Goal: Check status: Check status

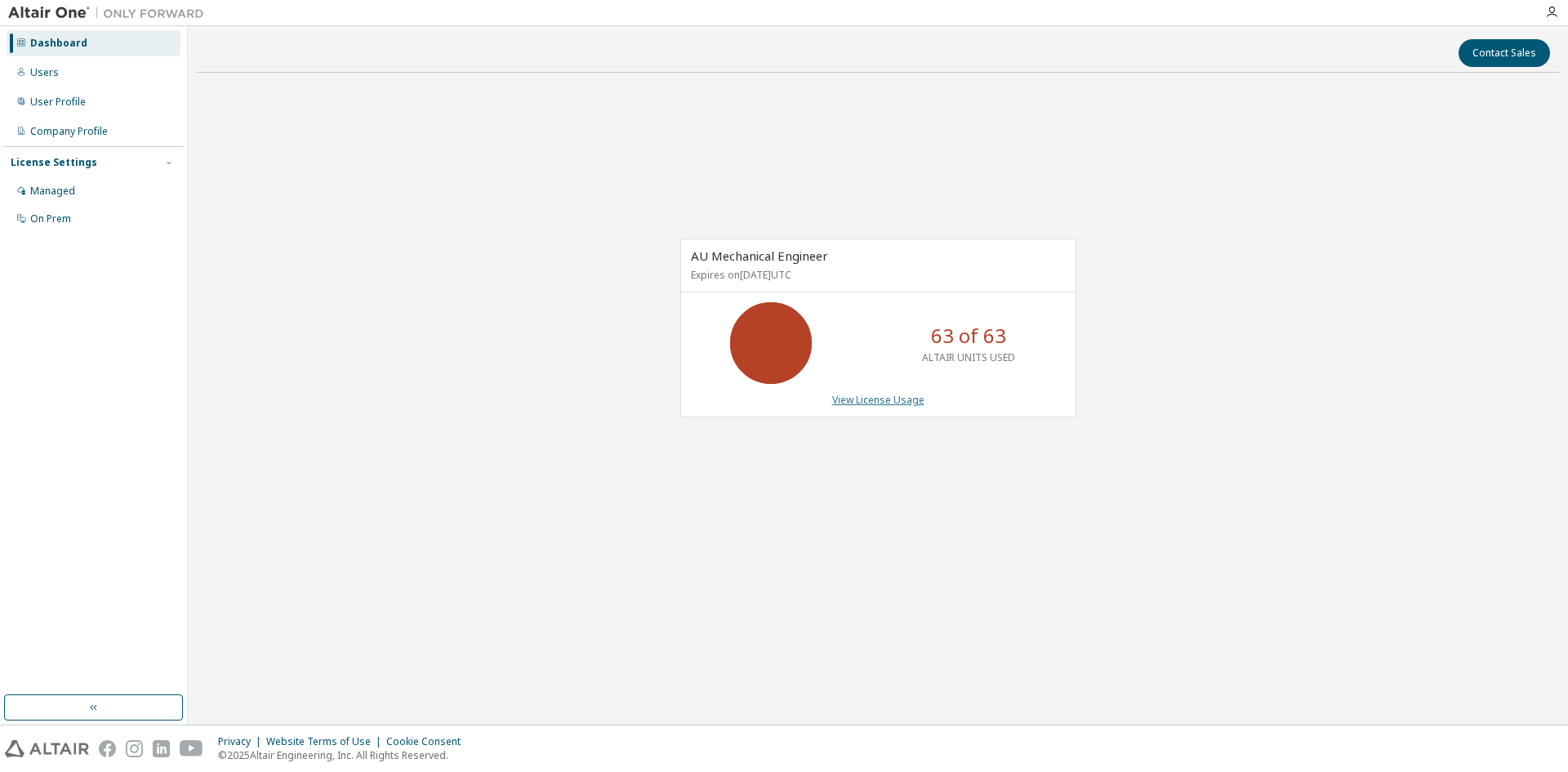
click at [891, 400] on link "View License Usage" at bounding box center [878, 400] width 93 height 14
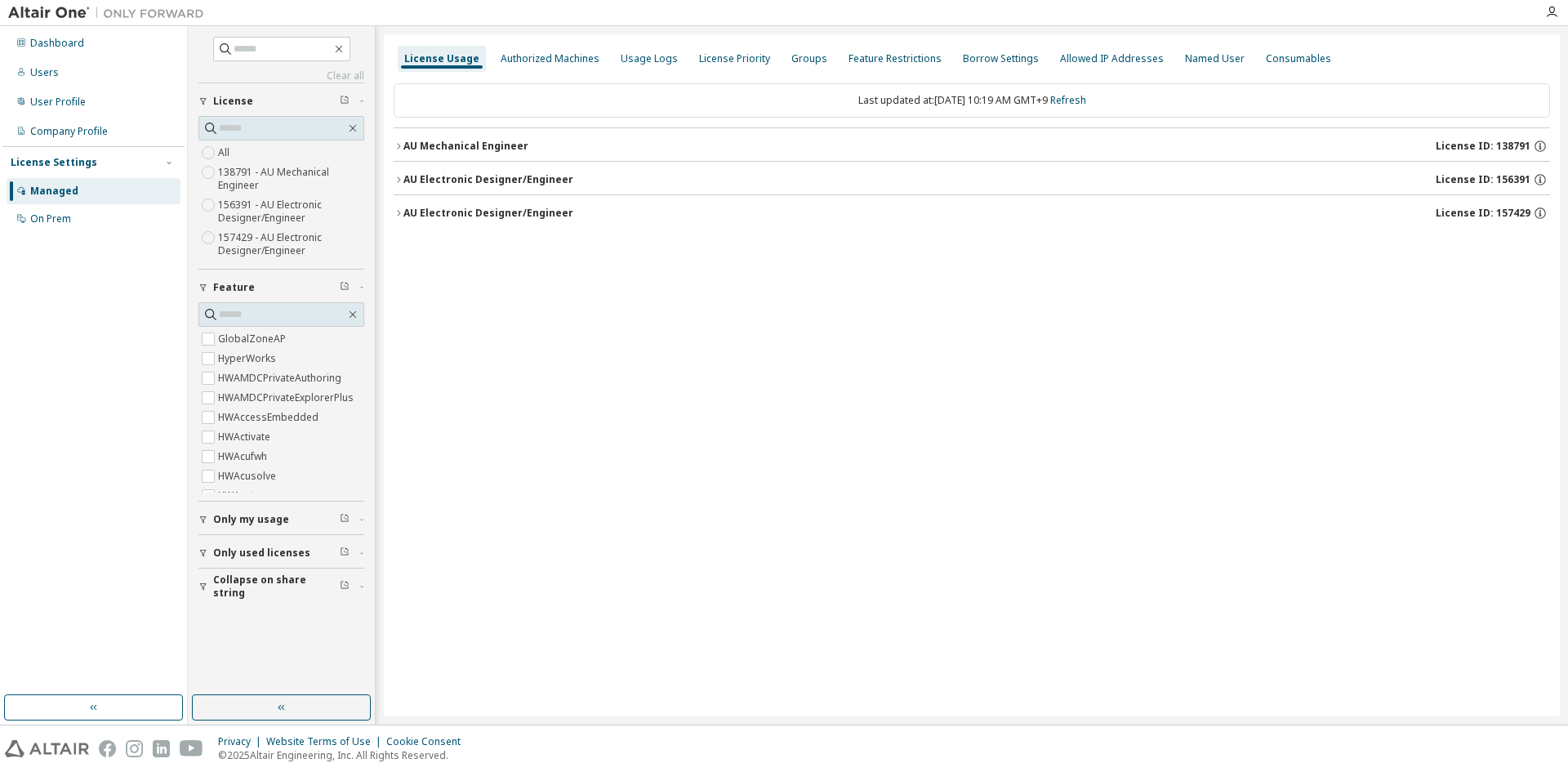
click at [477, 152] on div "AU Mechanical Engineer License ID: 138791" at bounding box center [977, 146] width 1146 height 14
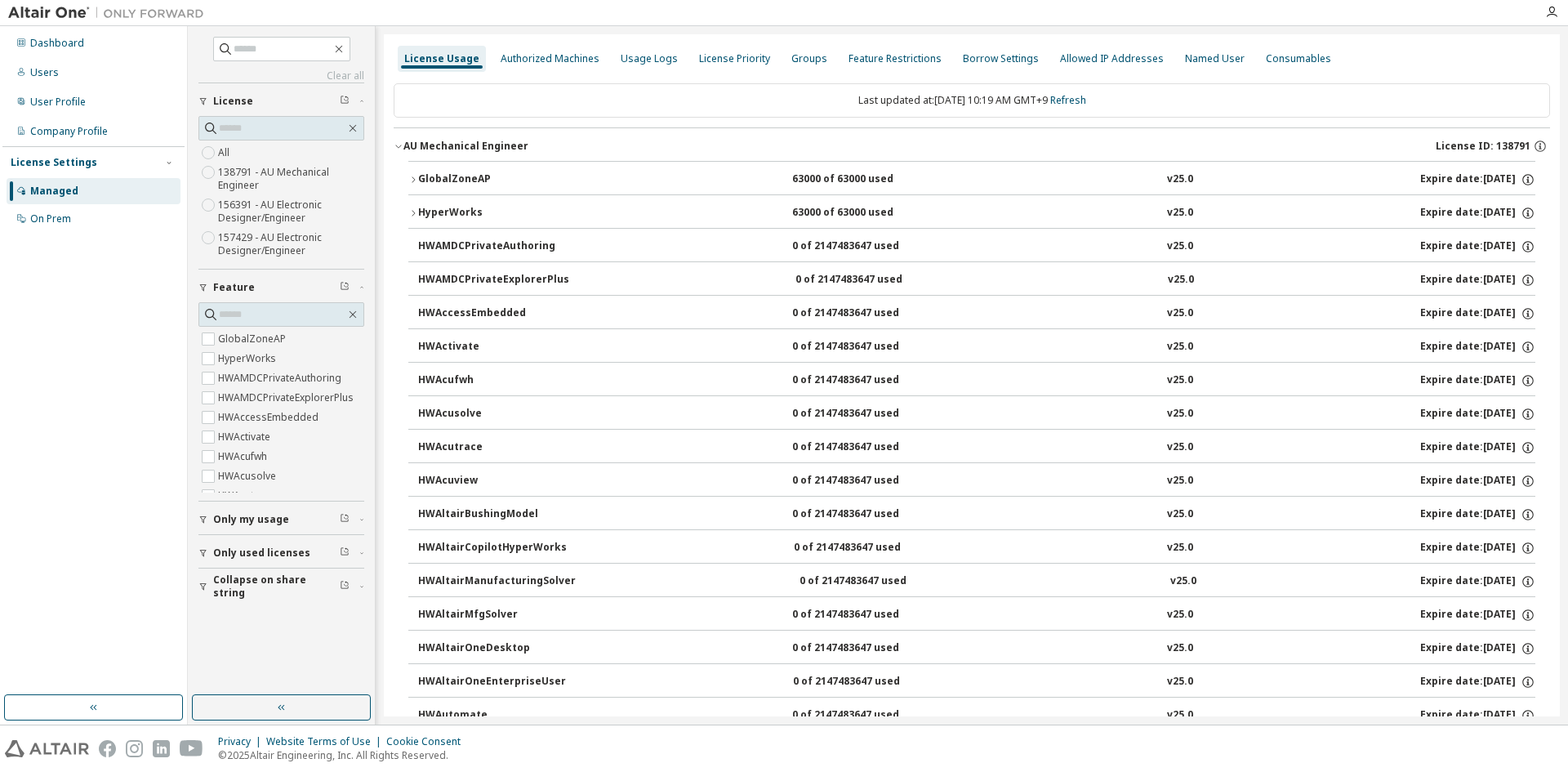
click at [477, 152] on div "AU Mechanical Engineer License ID: 138791" at bounding box center [977, 146] width 1146 height 14
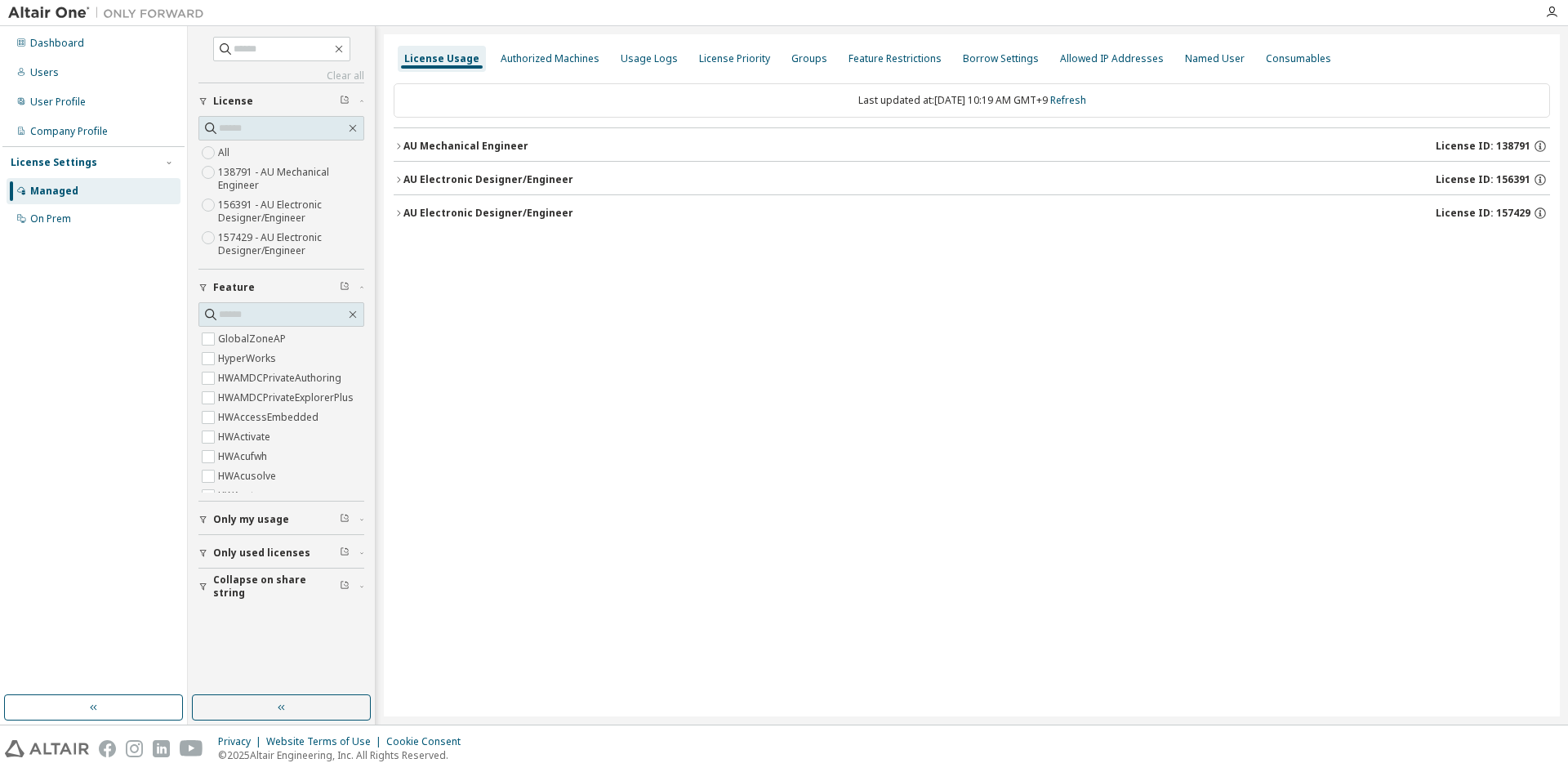
drag, startPoint x: 483, startPoint y: 152, endPoint x: 483, endPoint y: 178, distance: 26.0
click at [483, 152] on div "AU Mechanical Engineer License ID: 138791" at bounding box center [977, 146] width 1146 height 14
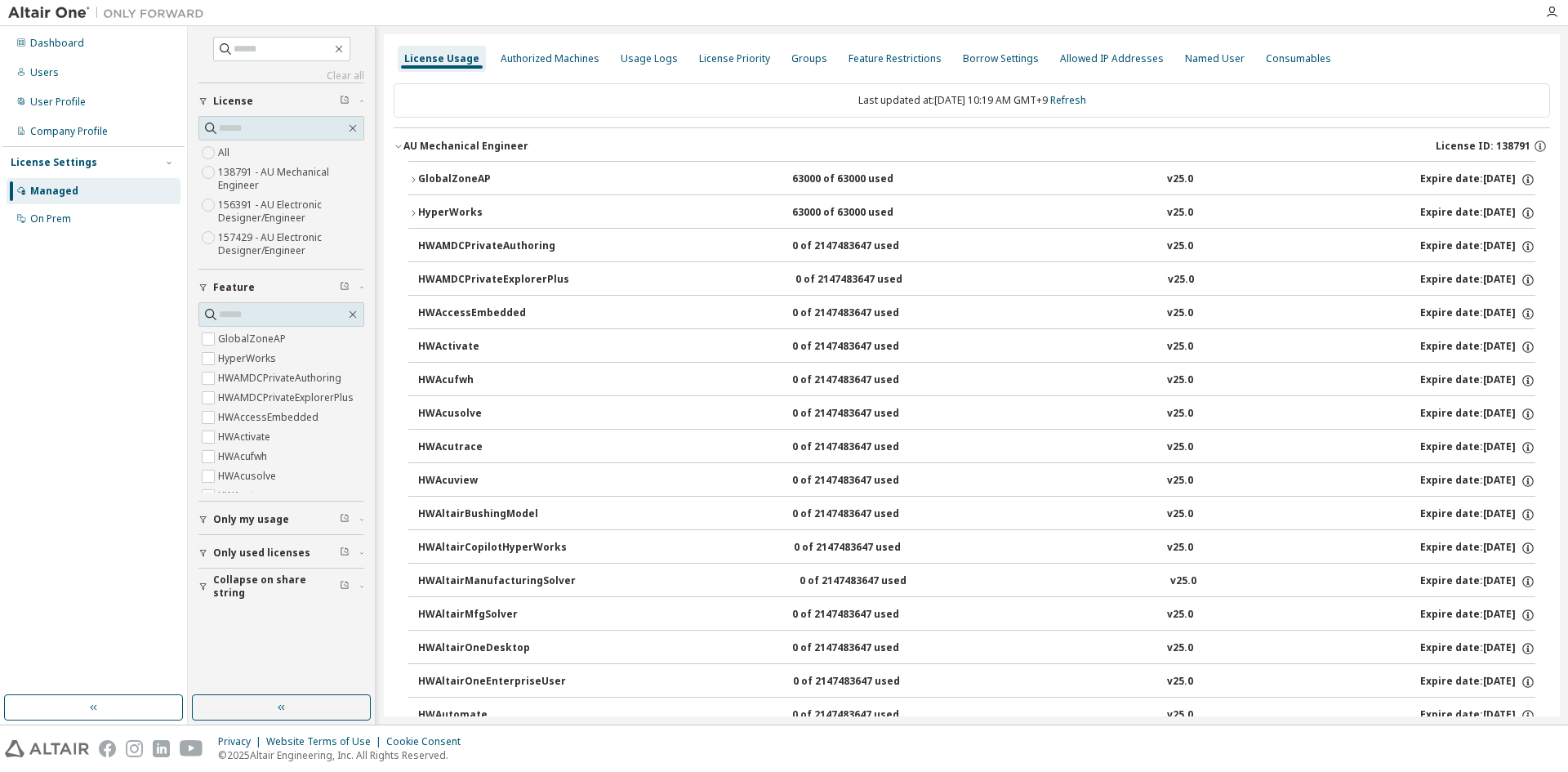
click at [481, 179] on div "GlobalZoneAP" at bounding box center [491, 179] width 147 height 14
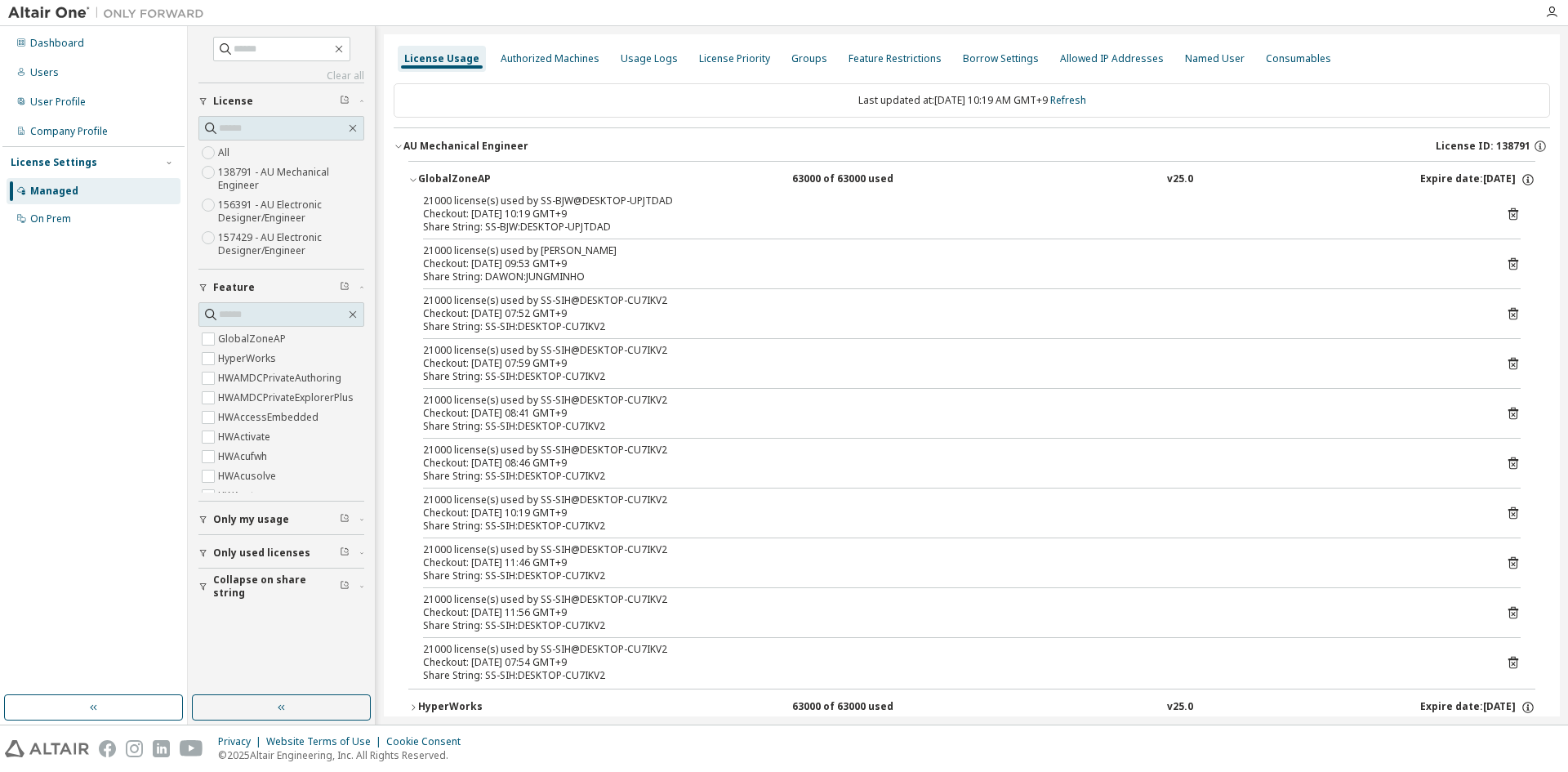
click at [481, 179] on div "GlobalZoneAP" at bounding box center [491, 179] width 147 height 14
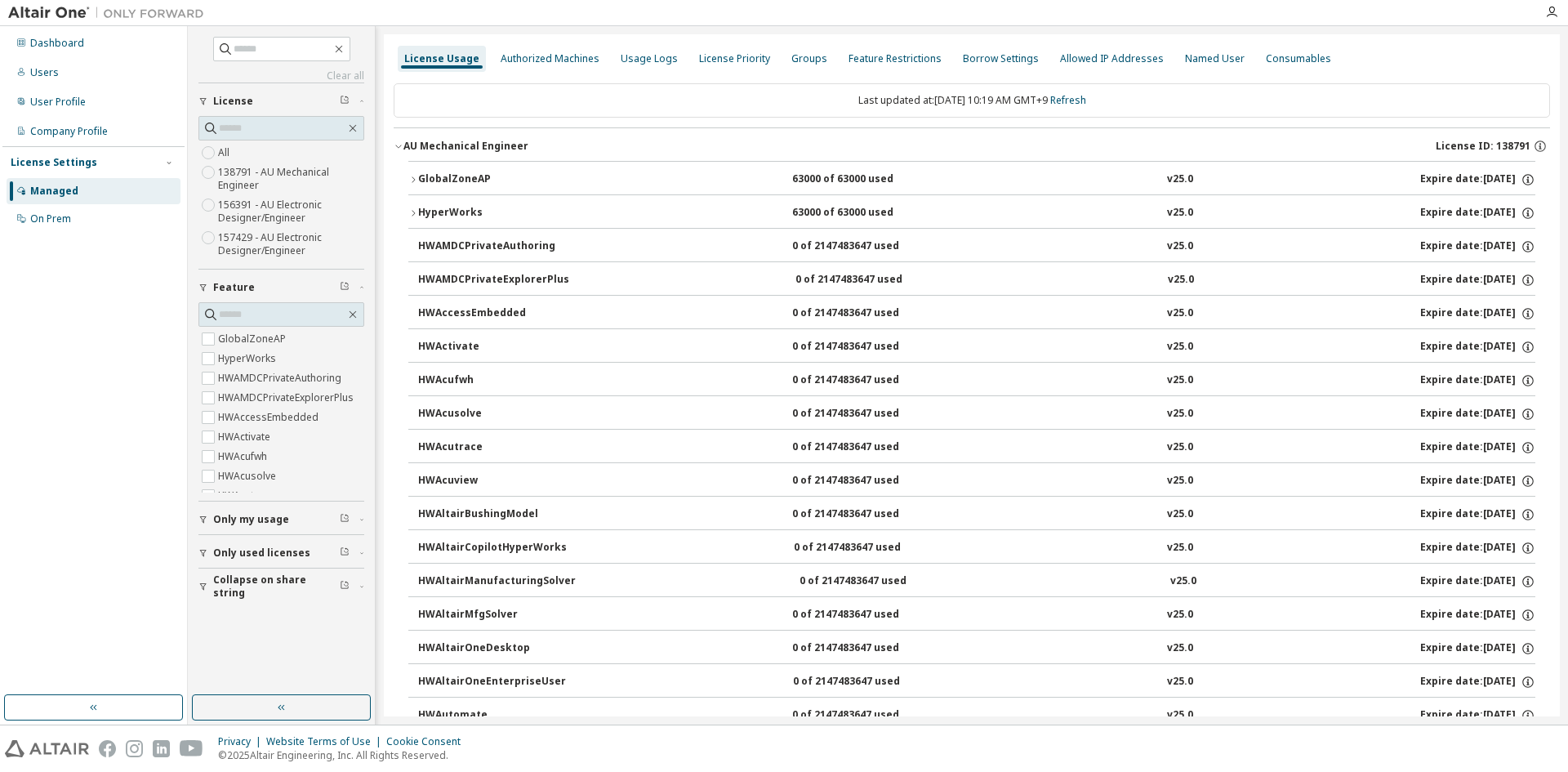
click at [471, 213] on div "HyperWorks" at bounding box center [491, 212] width 147 height 14
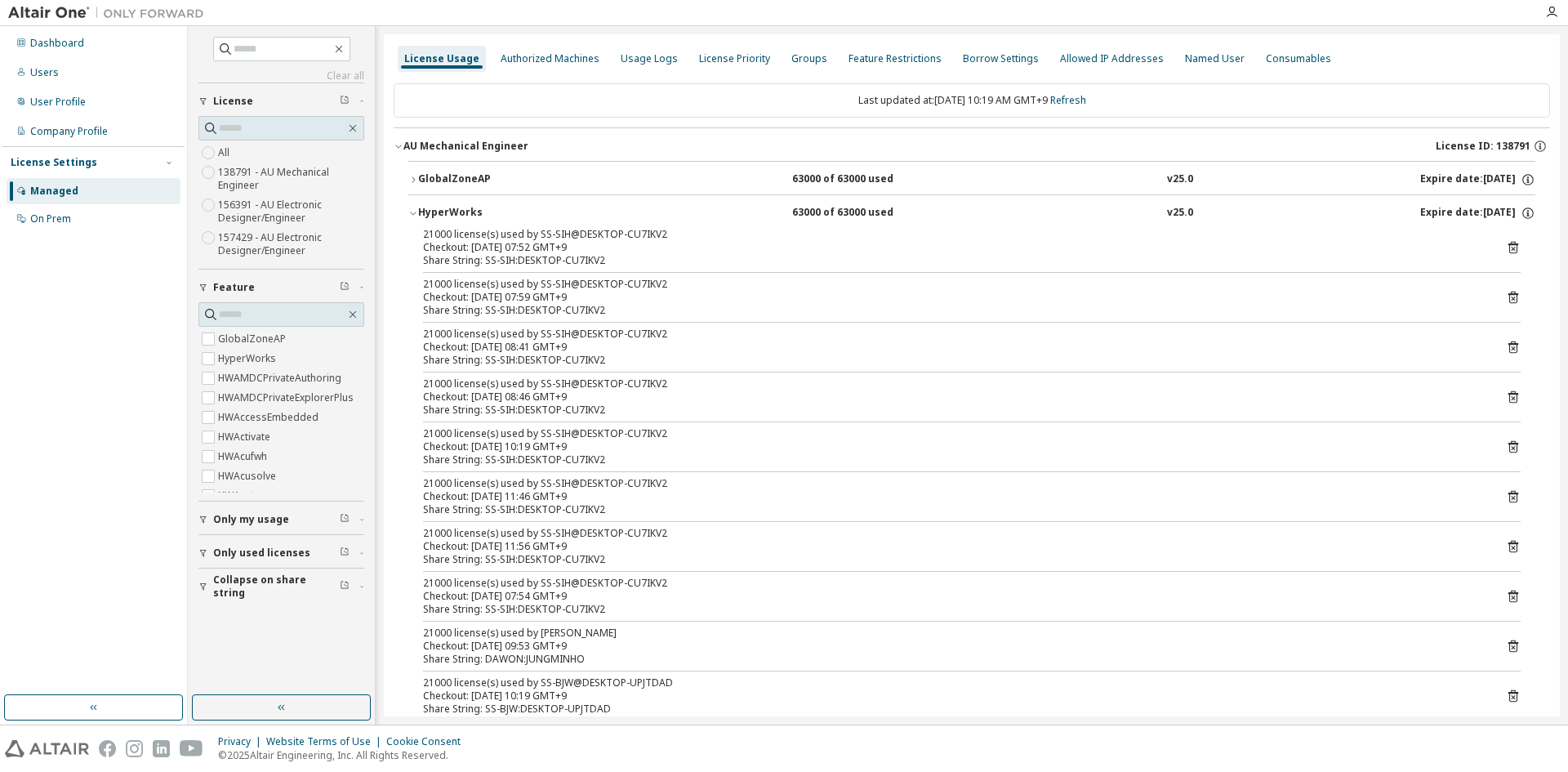
click at [471, 213] on div "HyperWorks" at bounding box center [491, 212] width 147 height 14
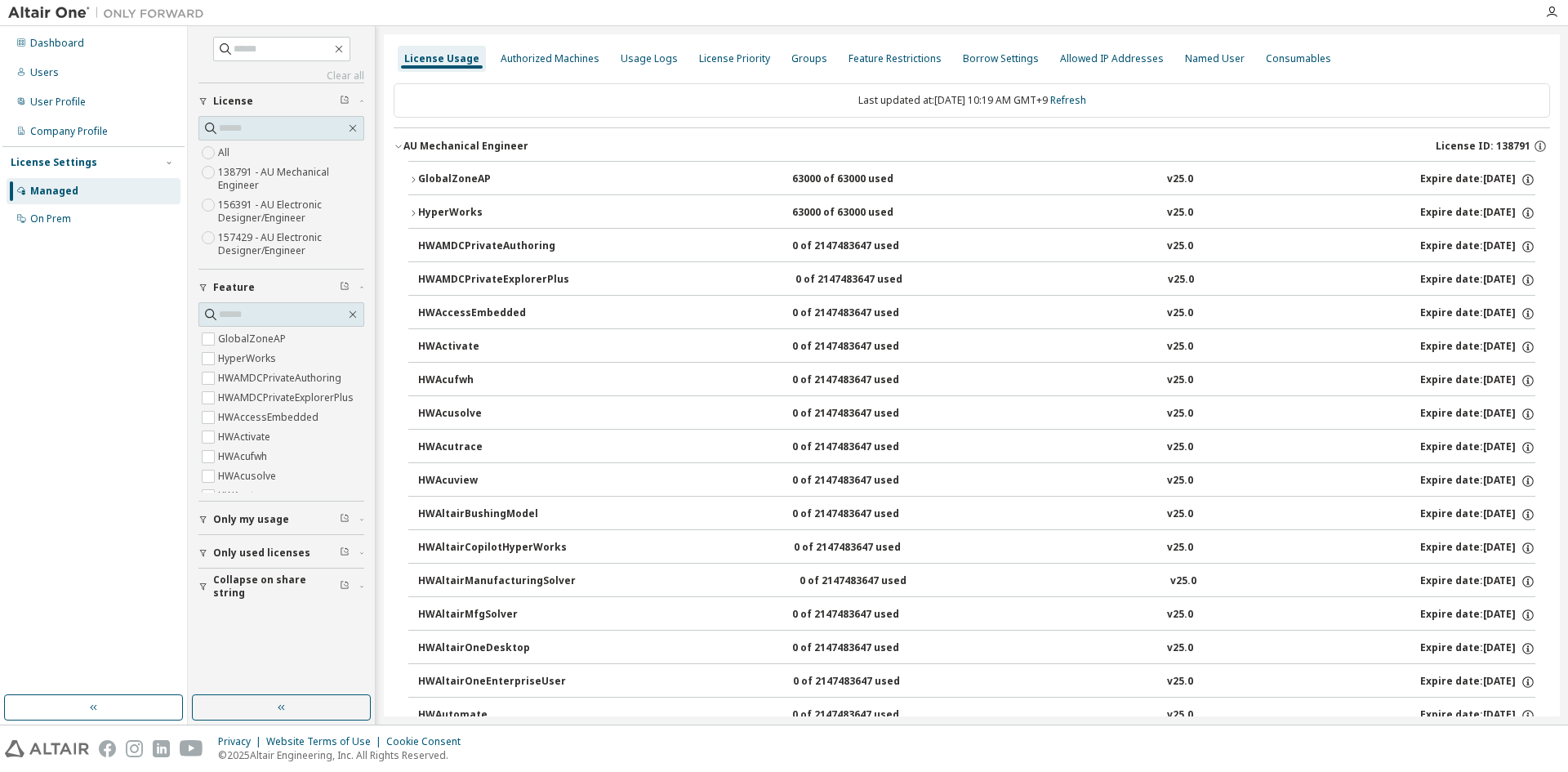
click at [484, 167] on button "GlobalZoneAP 63000 of 63000 used v25.0 Expire date: [DATE]" at bounding box center [972, 179] width 1127 height 36
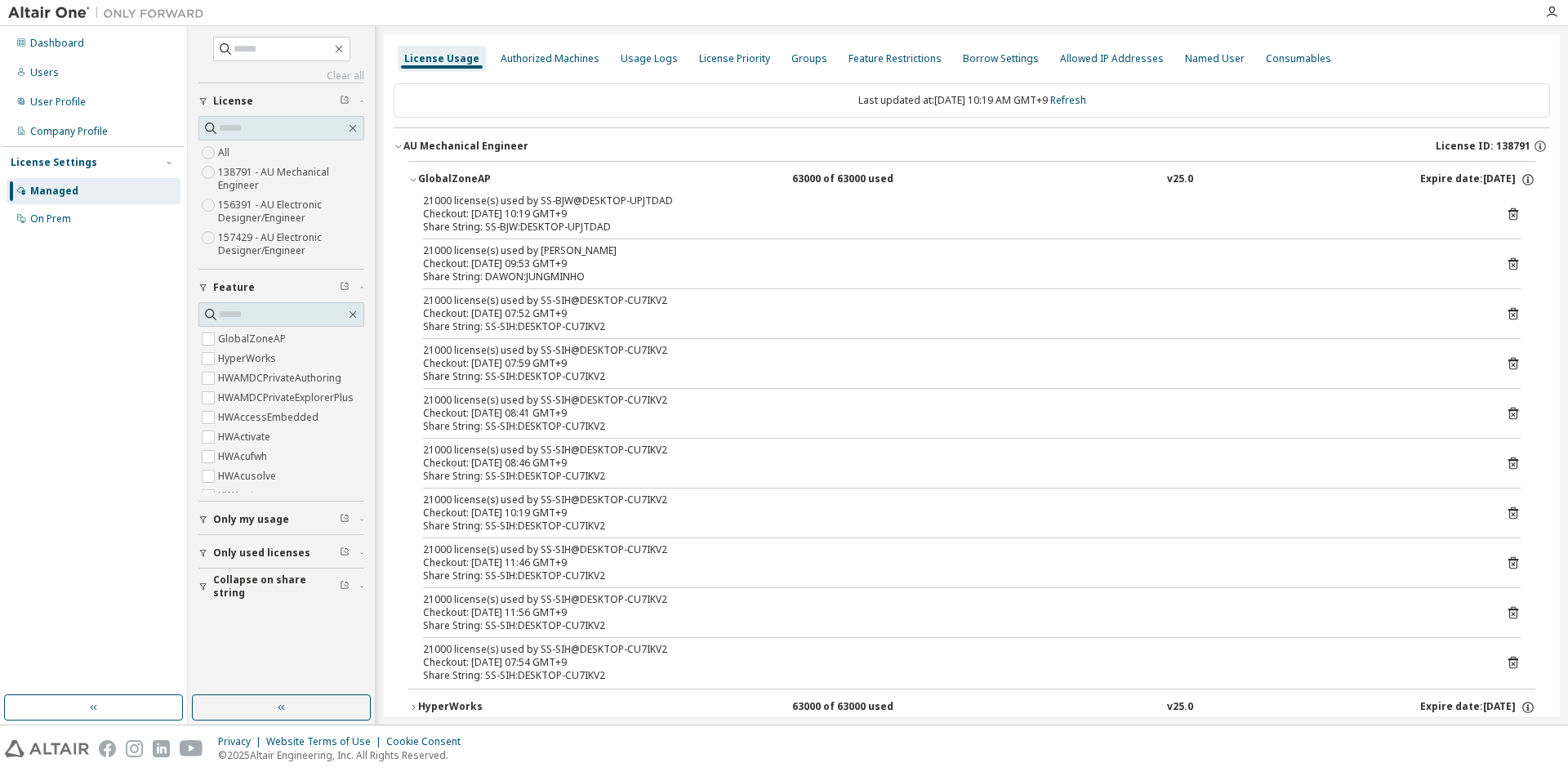
scroll to position [82, 0]
